Goal: Information Seeking & Learning: Learn about a topic

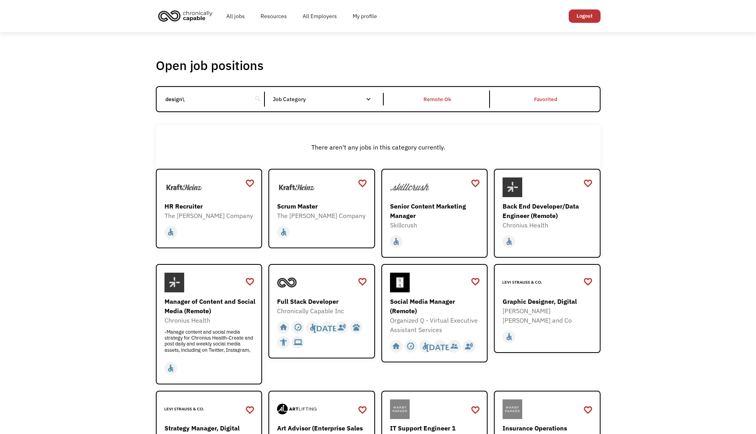
click at [196, 100] on input "design\" at bounding box center [205, 99] width 88 height 15
click at [196, 99] on input "design\" at bounding box center [205, 99] width 88 height 15
type input "design"
click input "Email Form" at bounding box center [0, 0] width 0 height 0
